Goal: Information Seeking & Learning: Learn about a topic

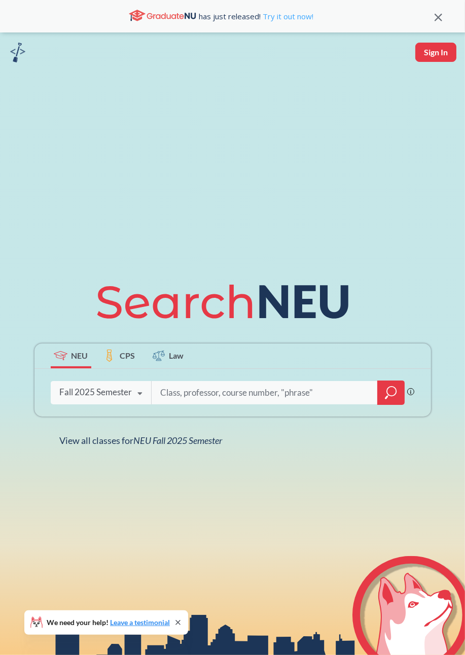
click at [299, 18] on link "Try it out now!" at bounding box center [287, 16] width 53 height 10
click at [231, 403] on input "search" at bounding box center [264, 392] width 211 height 21
type input "quantum mechanics"
click at [392, 405] on div at bounding box center [391, 393] width 27 height 24
type input "PHYS5115"
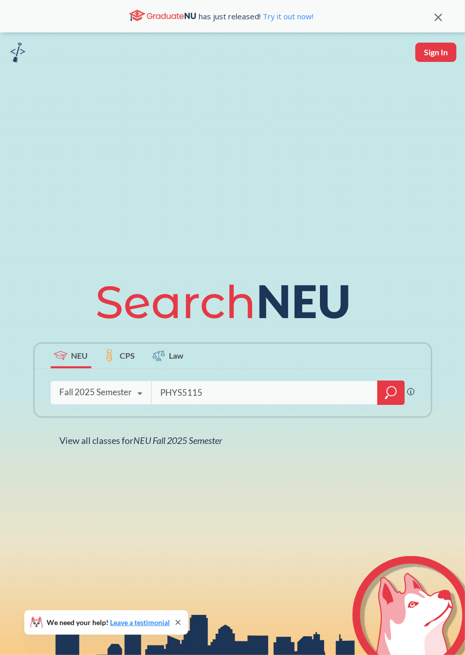
click at [395, 400] on icon "magnifying glass" at bounding box center [391, 393] width 12 height 14
click at [303, 403] on input "search" at bounding box center [264, 392] width 211 height 21
type input "quantum mechanics"
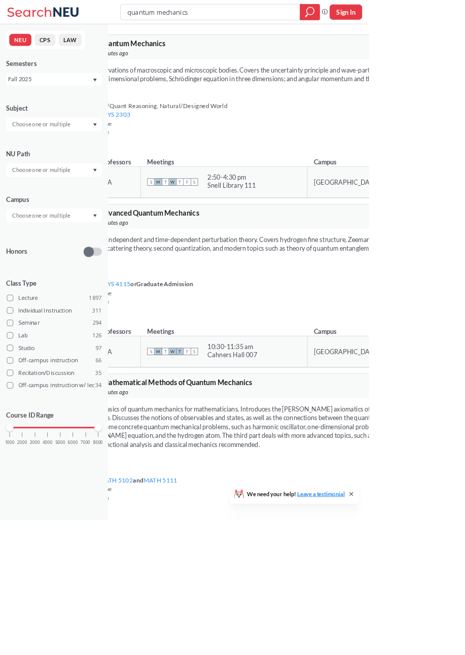
click at [465, 4] on div "quantum mechanics Phrase search guarantees the exact search appears in the resu…" at bounding box center [232, 15] width 465 height 30
